Goal: Information Seeking & Learning: Learn about a topic

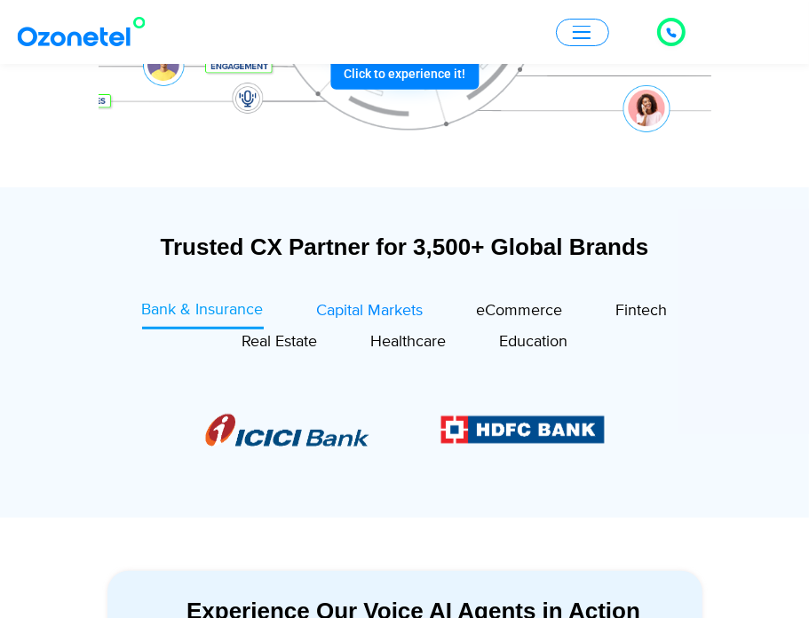
click at [367, 315] on span "Capital Markets" at bounding box center [370, 311] width 107 height 20
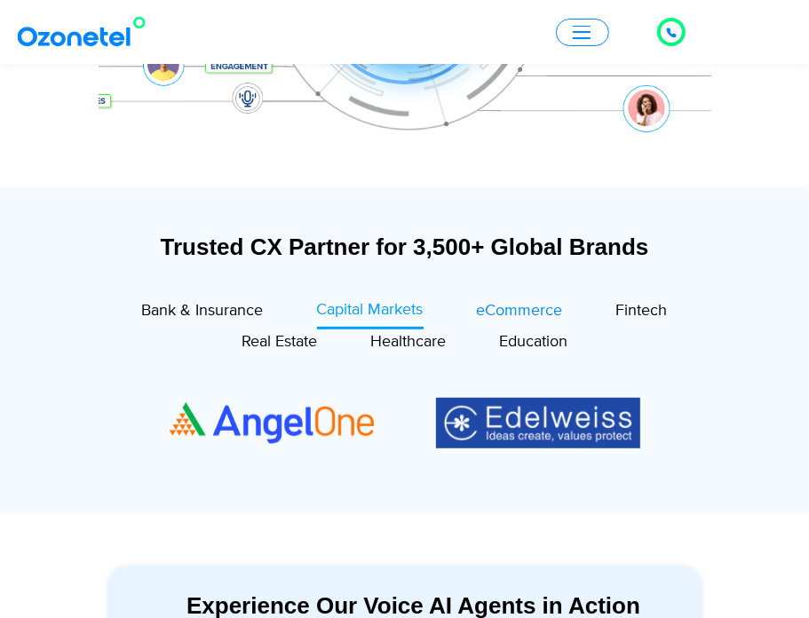
click at [493, 305] on span "eCommerce" at bounding box center [520, 311] width 86 height 20
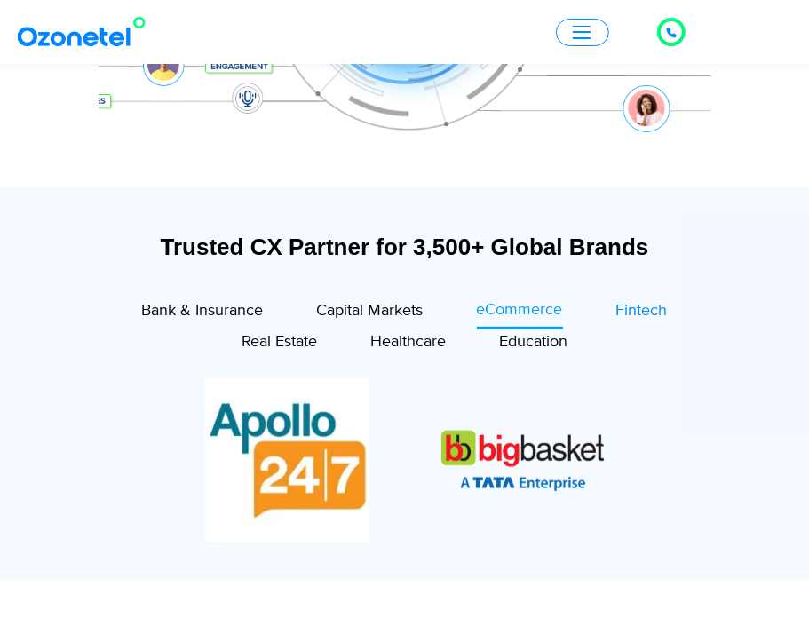
click at [625, 309] on span "Fintech" at bounding box center [642, 311] width 52 height 20
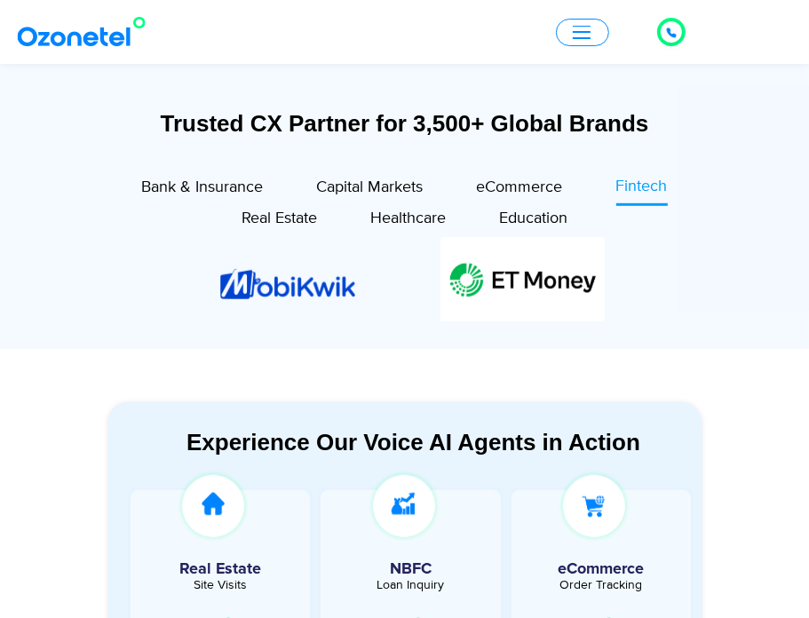
scroll to position [597, 0]
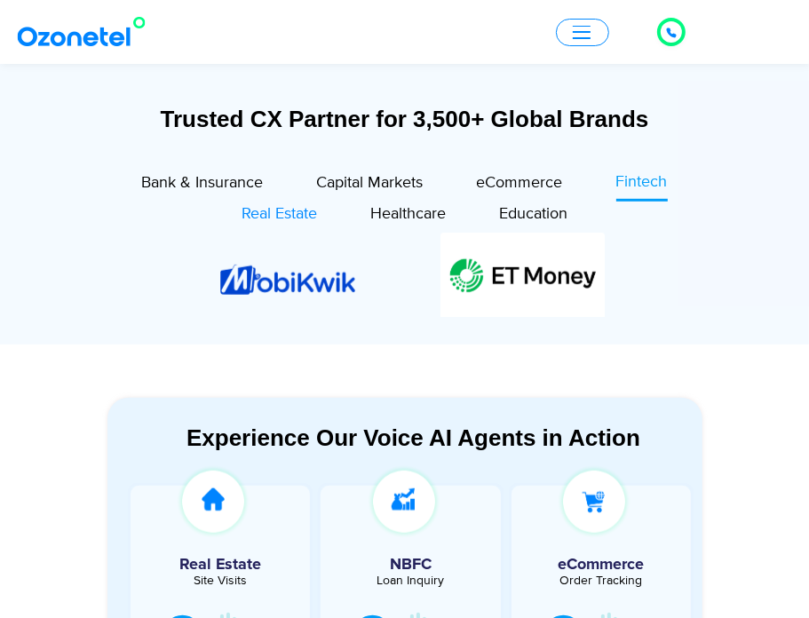
click at [304, 218] on span "Real Estate" at bounding box center [280, 214] width 76 height 20
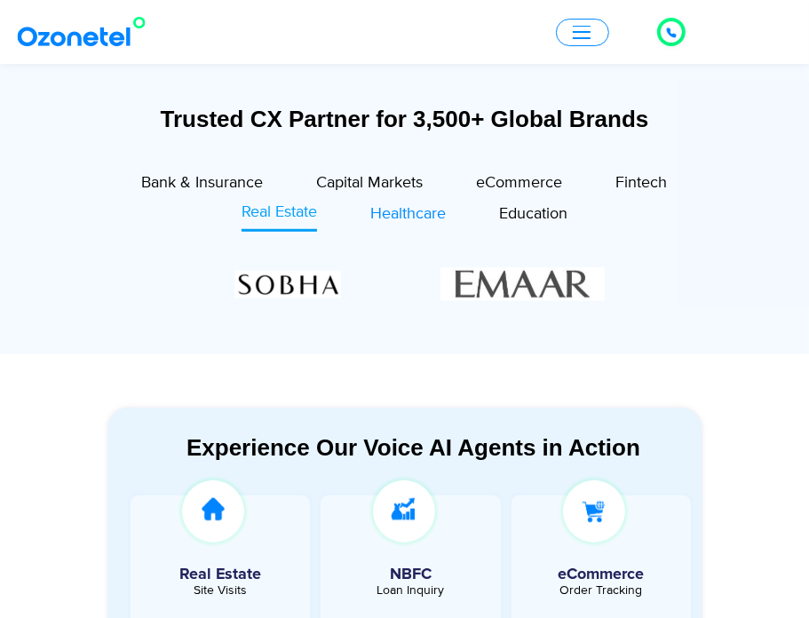
click at [380, 212] on span "Healthcare" at bounding box center [408, 214] width 76 height 20
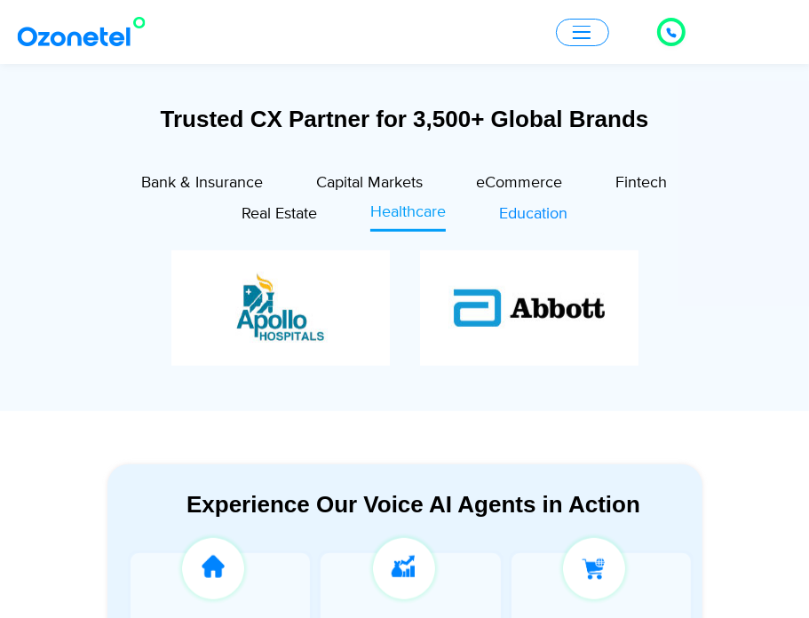
click at [537, 223] on span "Education" at bounding box center [533, 214] width 68 height 20
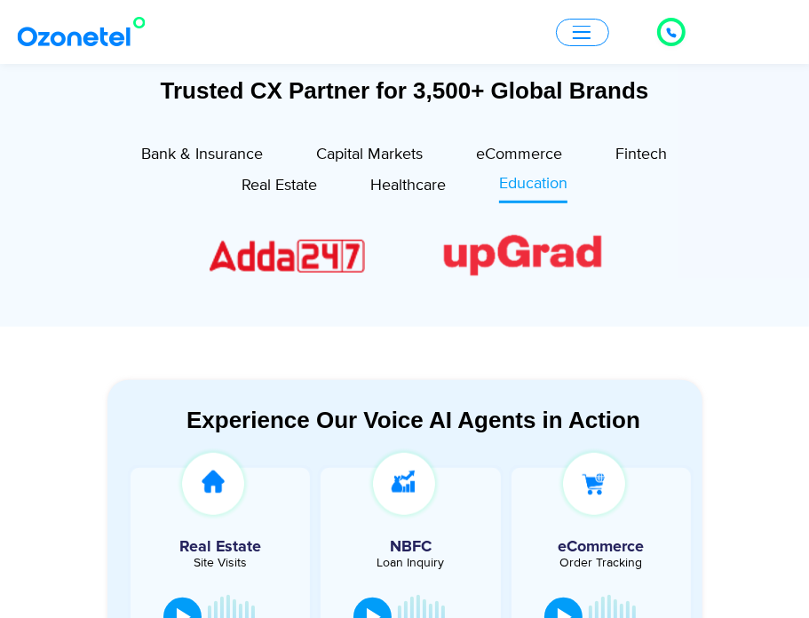
scroll to position [931, 0]
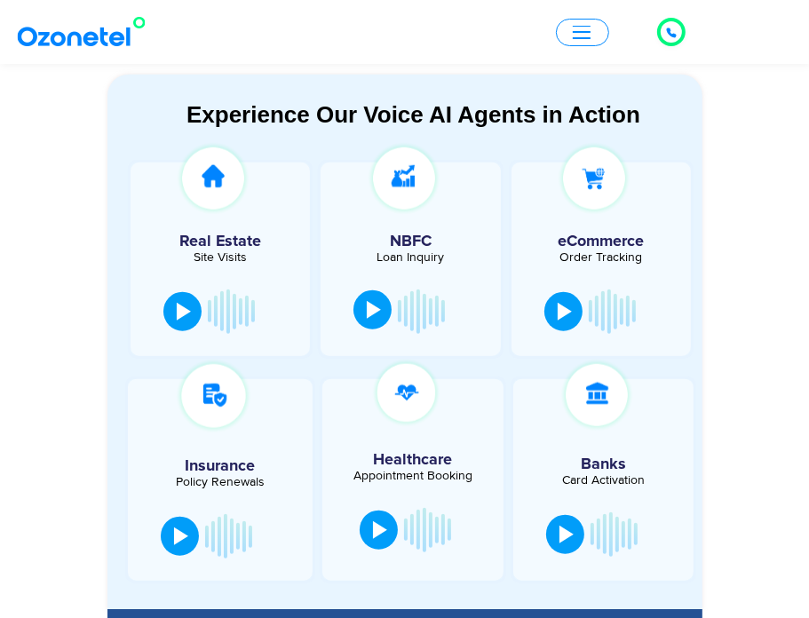
click at [367, 308] on div at bounding box center [374, 310] width 14 height 18
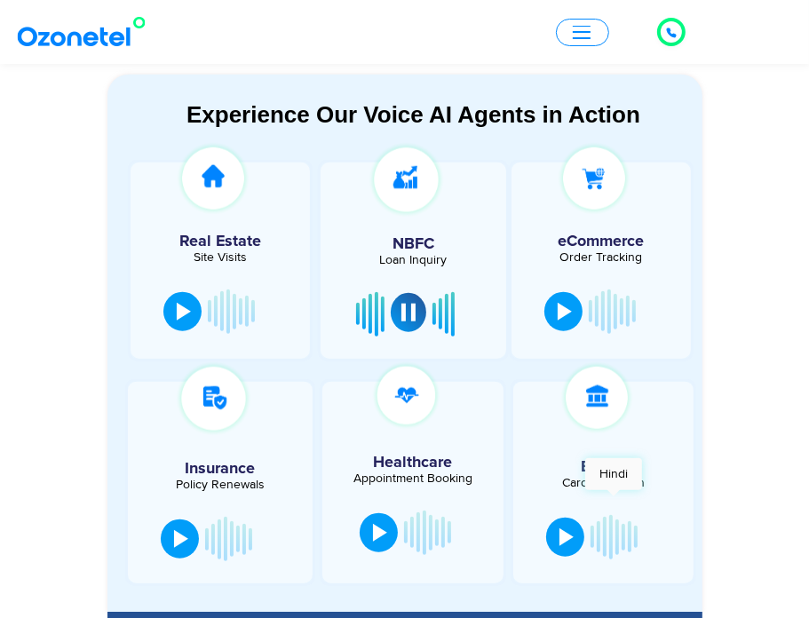
scroll to position [934, 0]
